Goal: Information Seeking & Learning: Learn about a topic

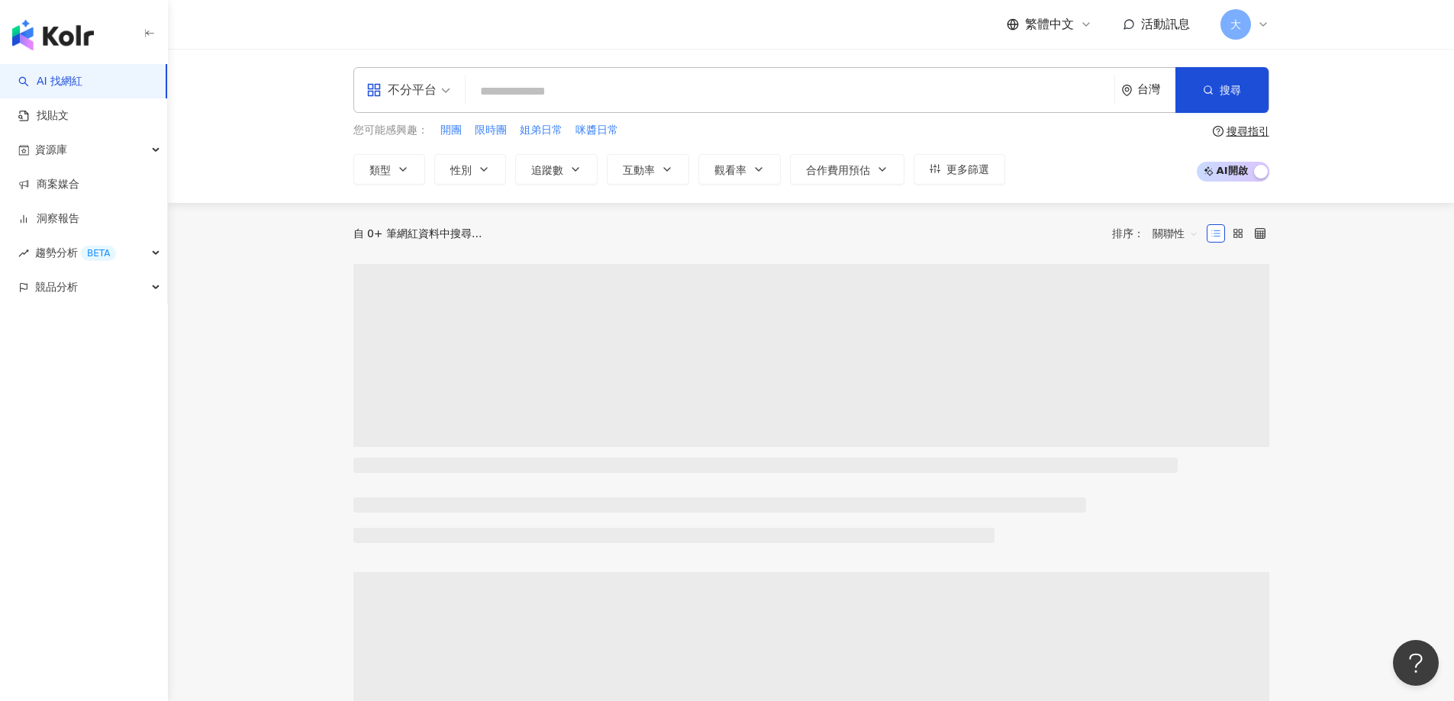
click at [1258, 27] on icon at bounding box center [1263, 24] width 12 height 12
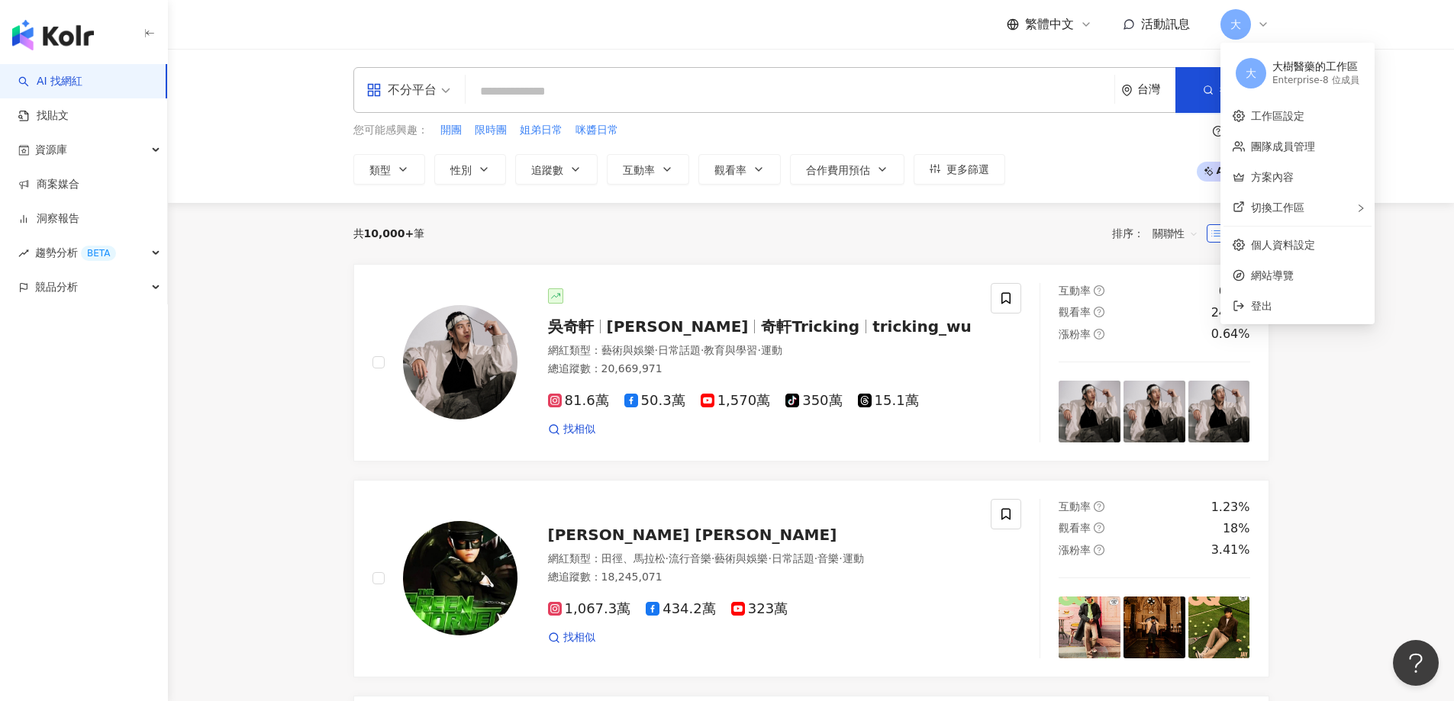
click at [812, 244] on div "共 10,000+ 筆 排序： 關聯性" at bounding box center [811, 233] width 916 height 24
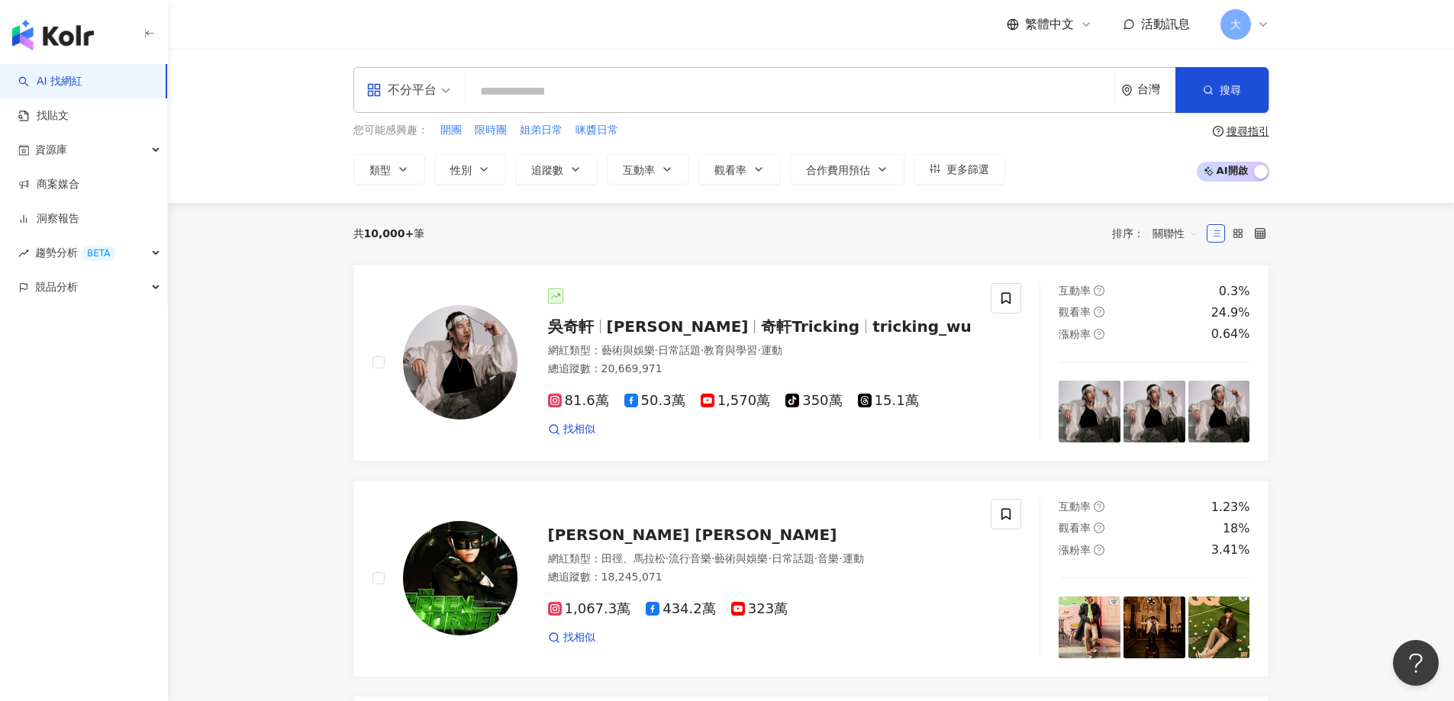
click at [728, 79] on input "search" at bounding box center [790, 91] width 636 height 29
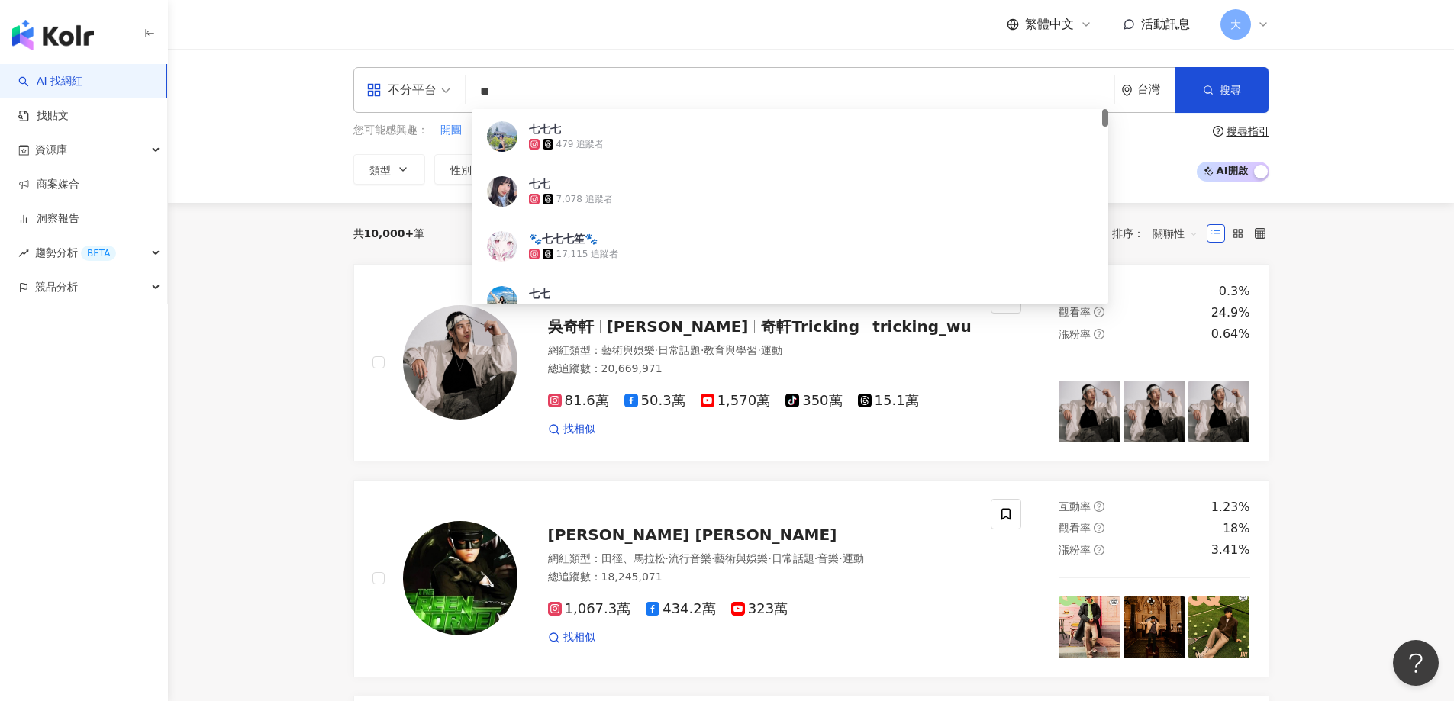
type input "*"
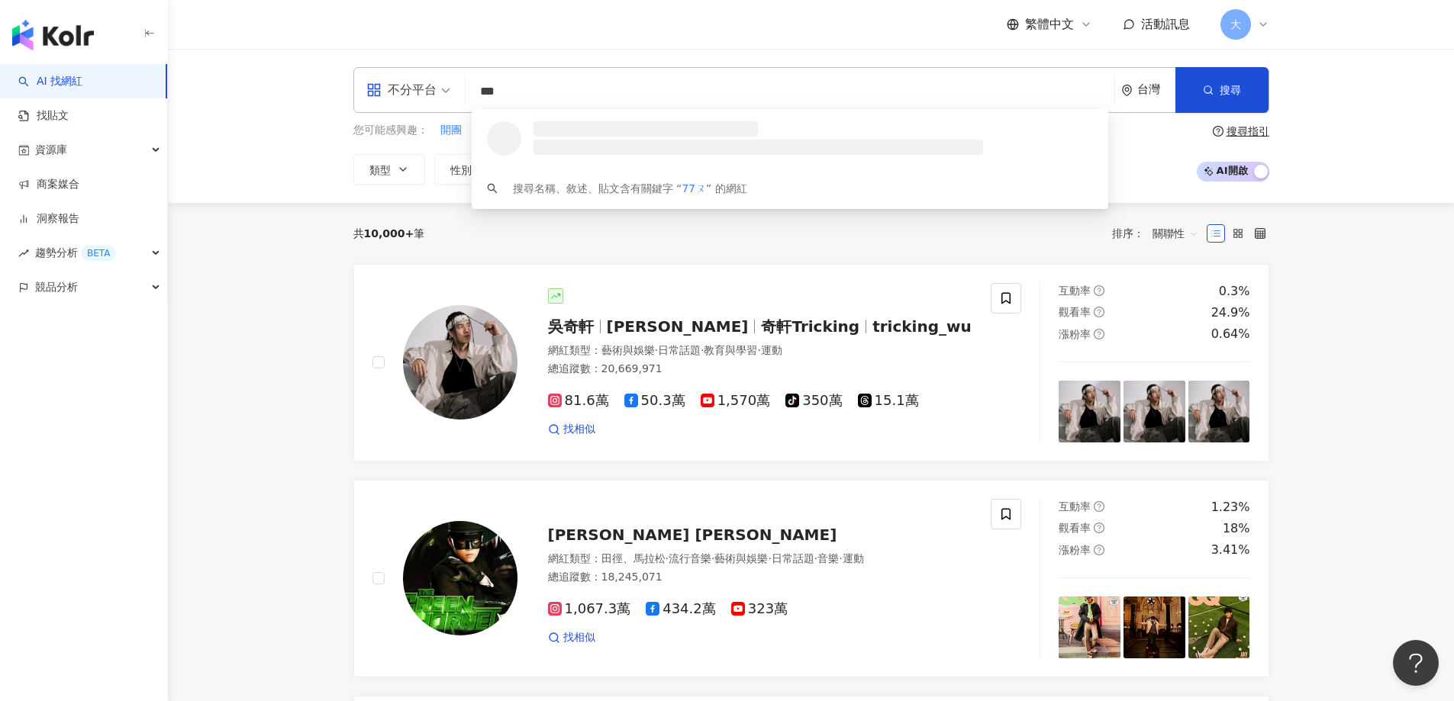
type input "***"
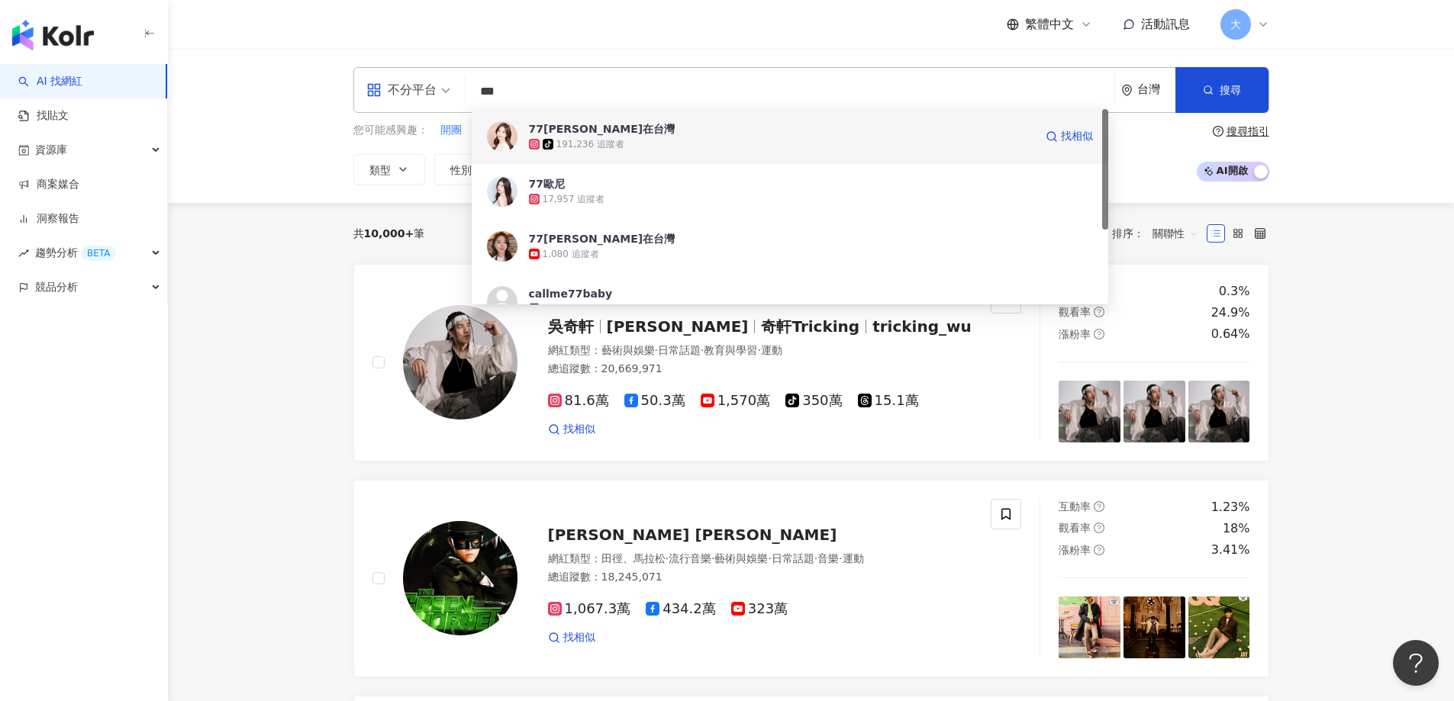
click at [639, 141] on div "tiktok-icon 191,236 追蹤者" at bounding box center [781, 144] width 505 height 15
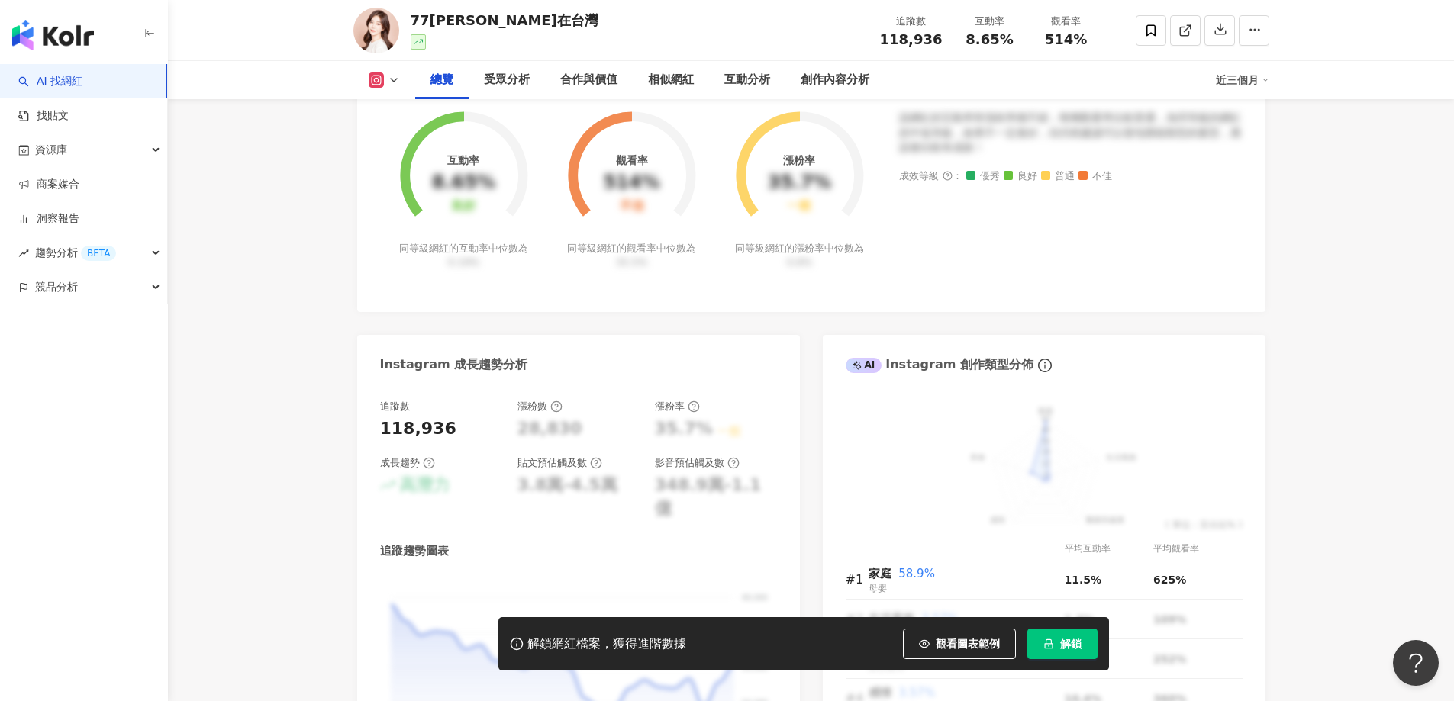
click at [1062, 638] on span "解鎖" at bounding box center [1070, 644] width 21 height 12
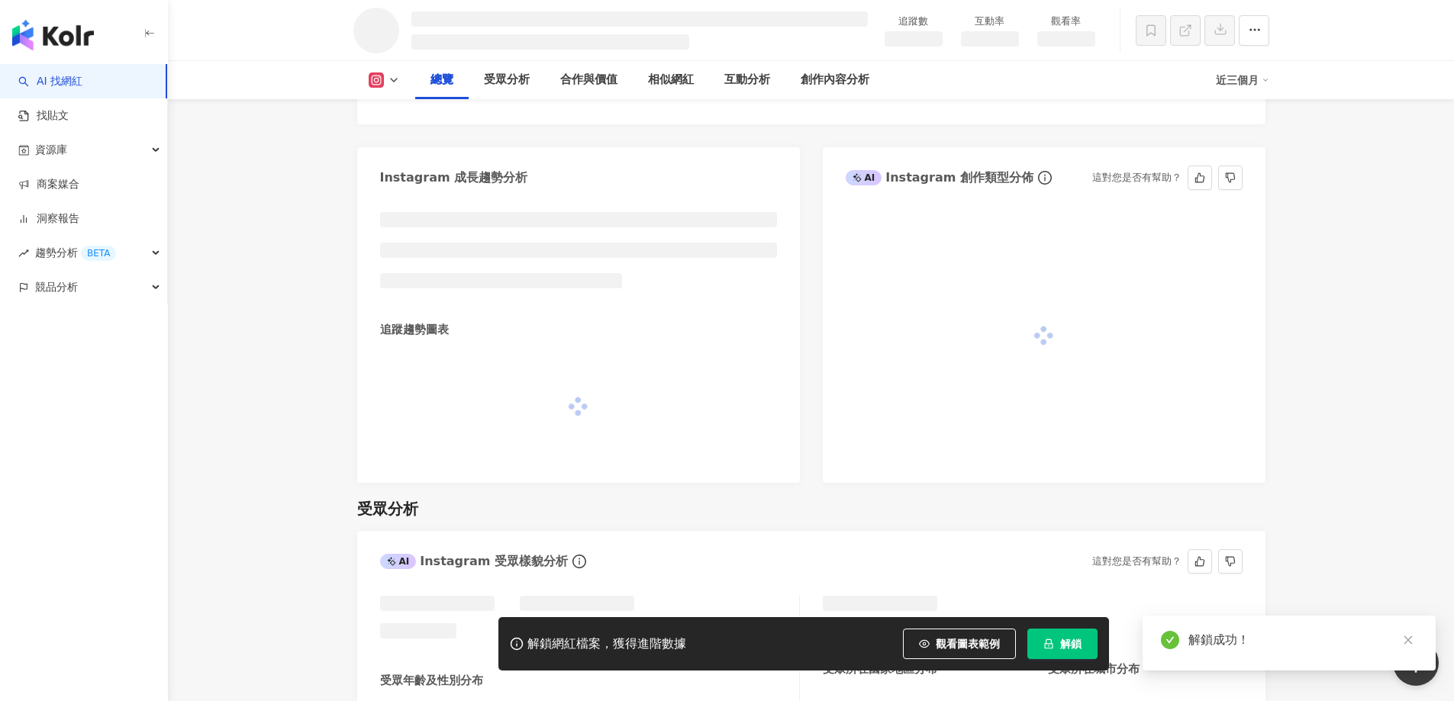
scroll to position [1040, 0]
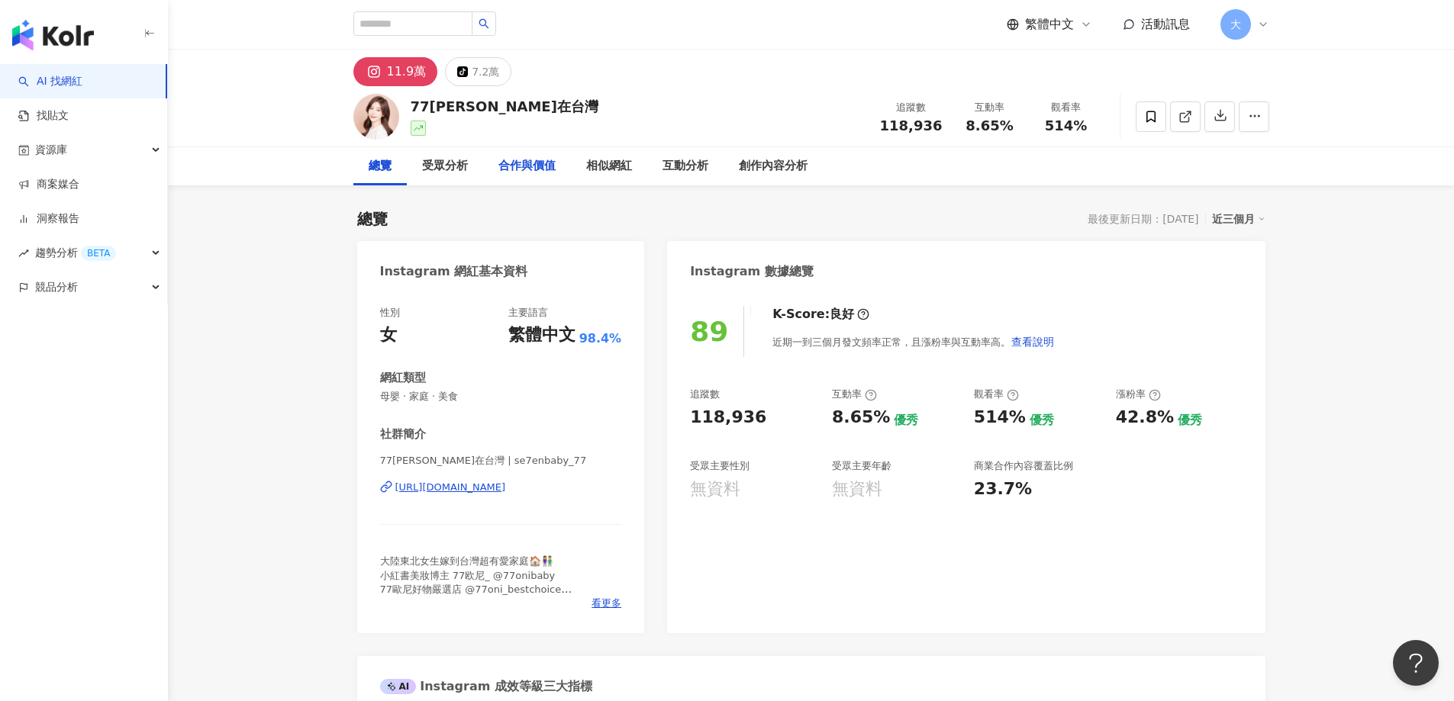
click at [544, 171] on div "合作與價值" at bounding box center [526, 166] width 57 height 18
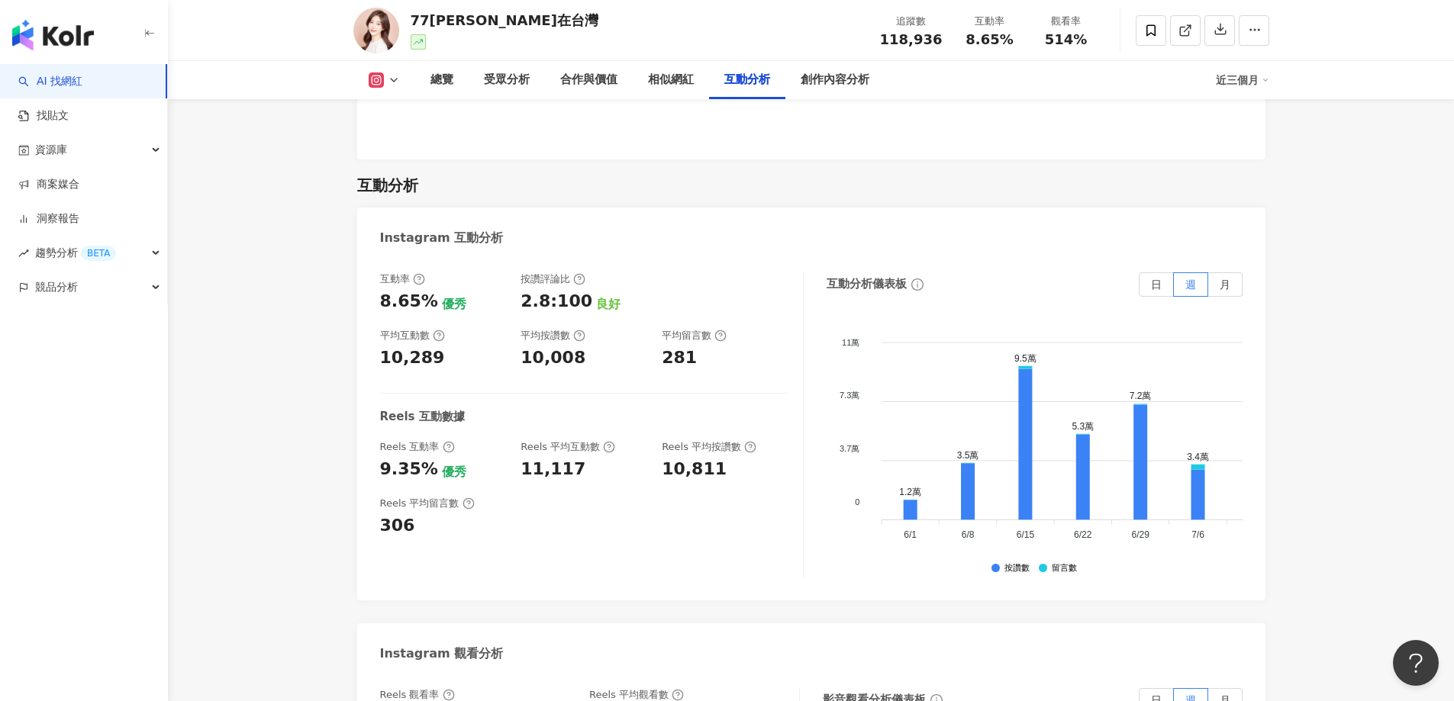
scroll to position [2868, 0]
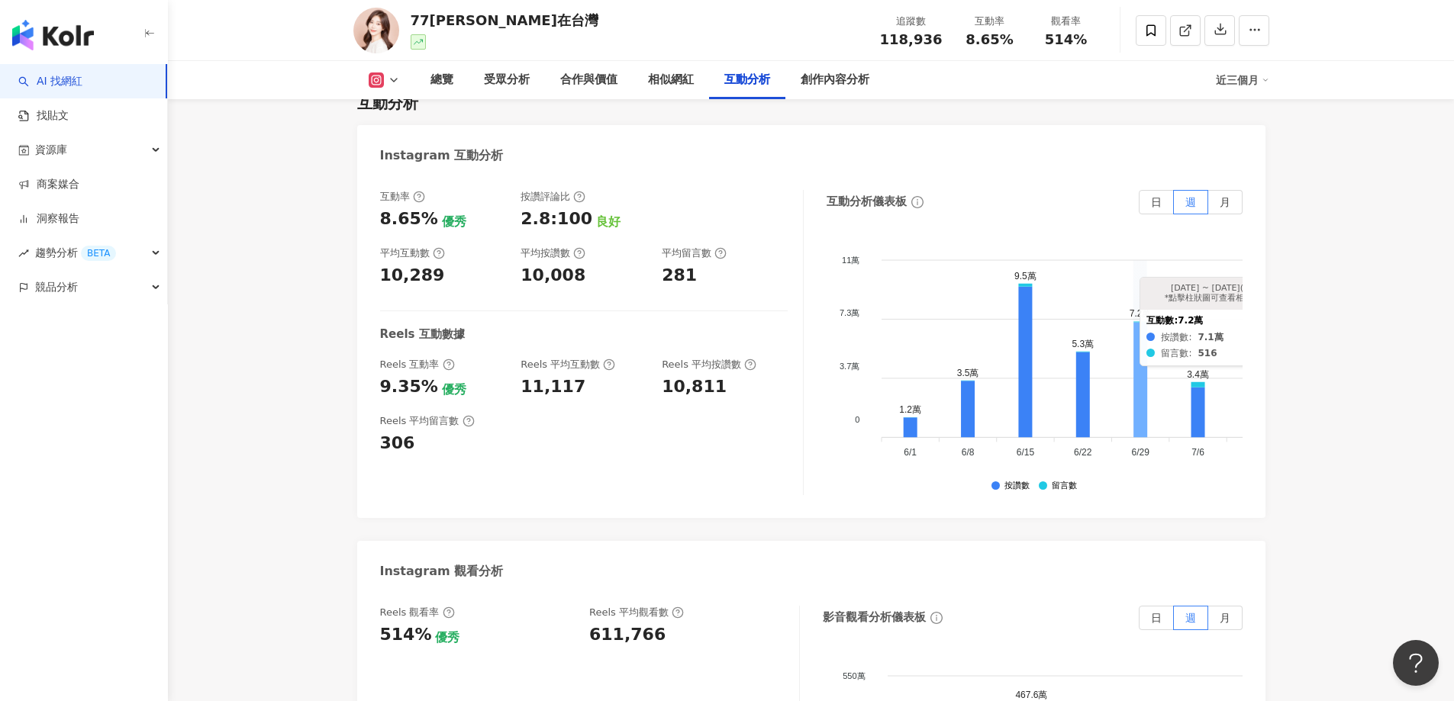
click at [1135, 347] on icon at bounding box center [1140, 379] width 14 height 115
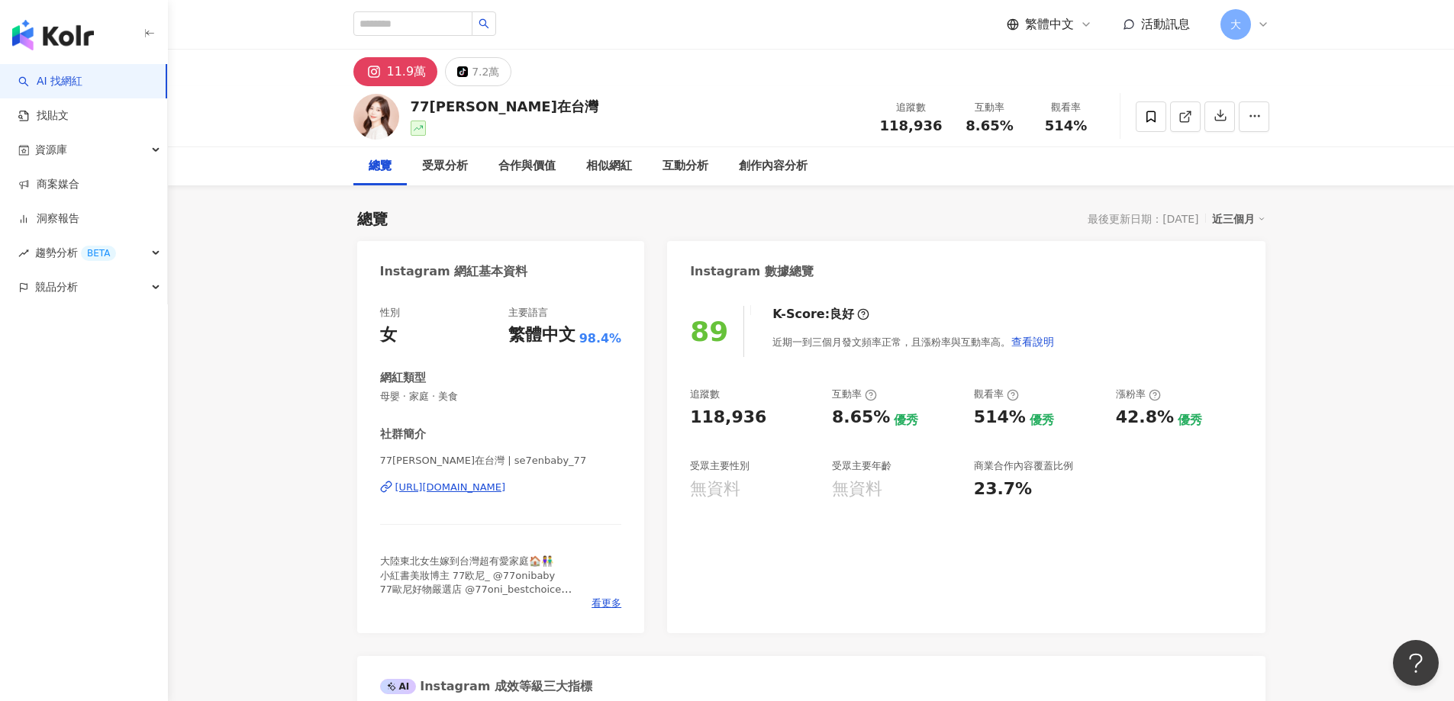
click at [382, 72] on icon at bounding box center [374, 72] width 18 height 18
